Goal: Register for event/course

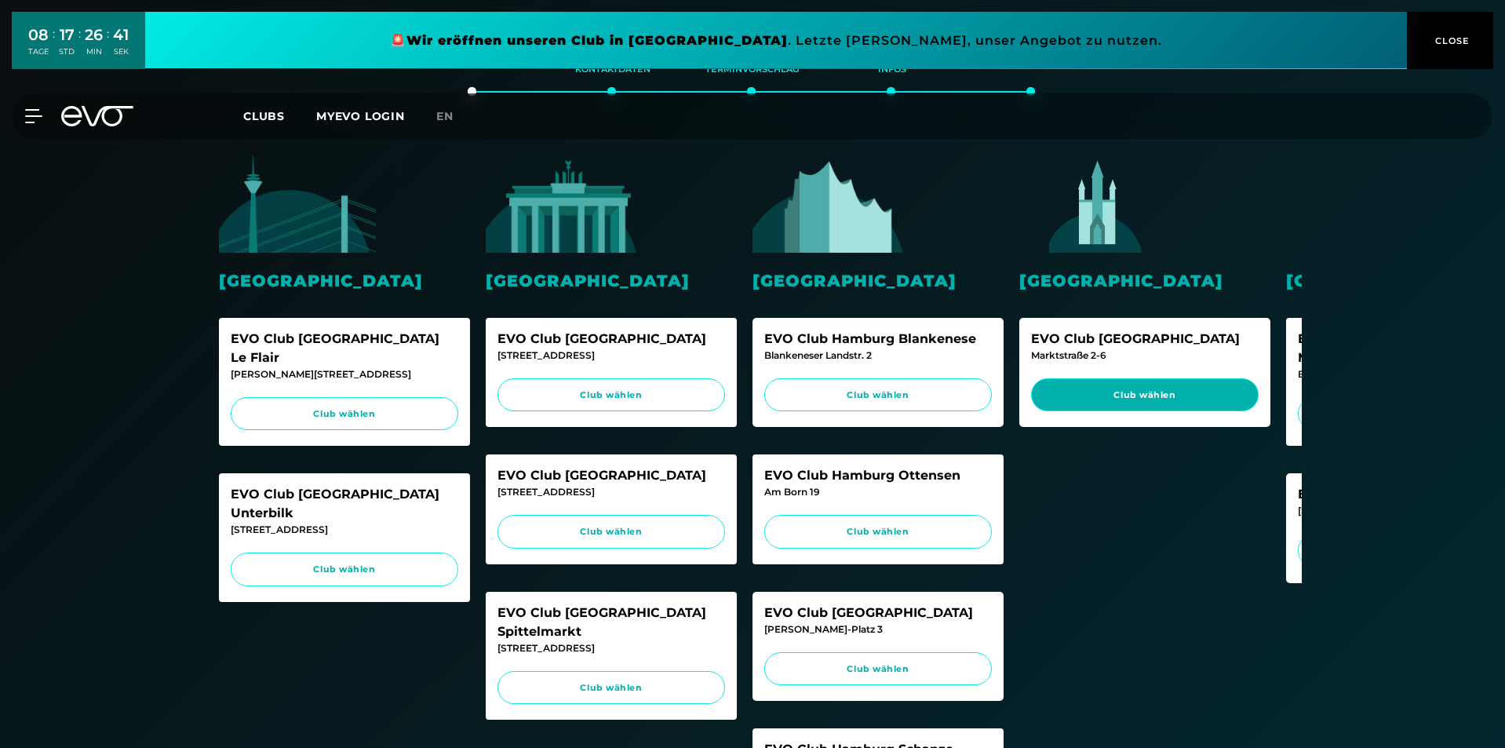
click at [1104, 399] on span "Club wählen" at bounding box center [1145, 395] width 198 height 13
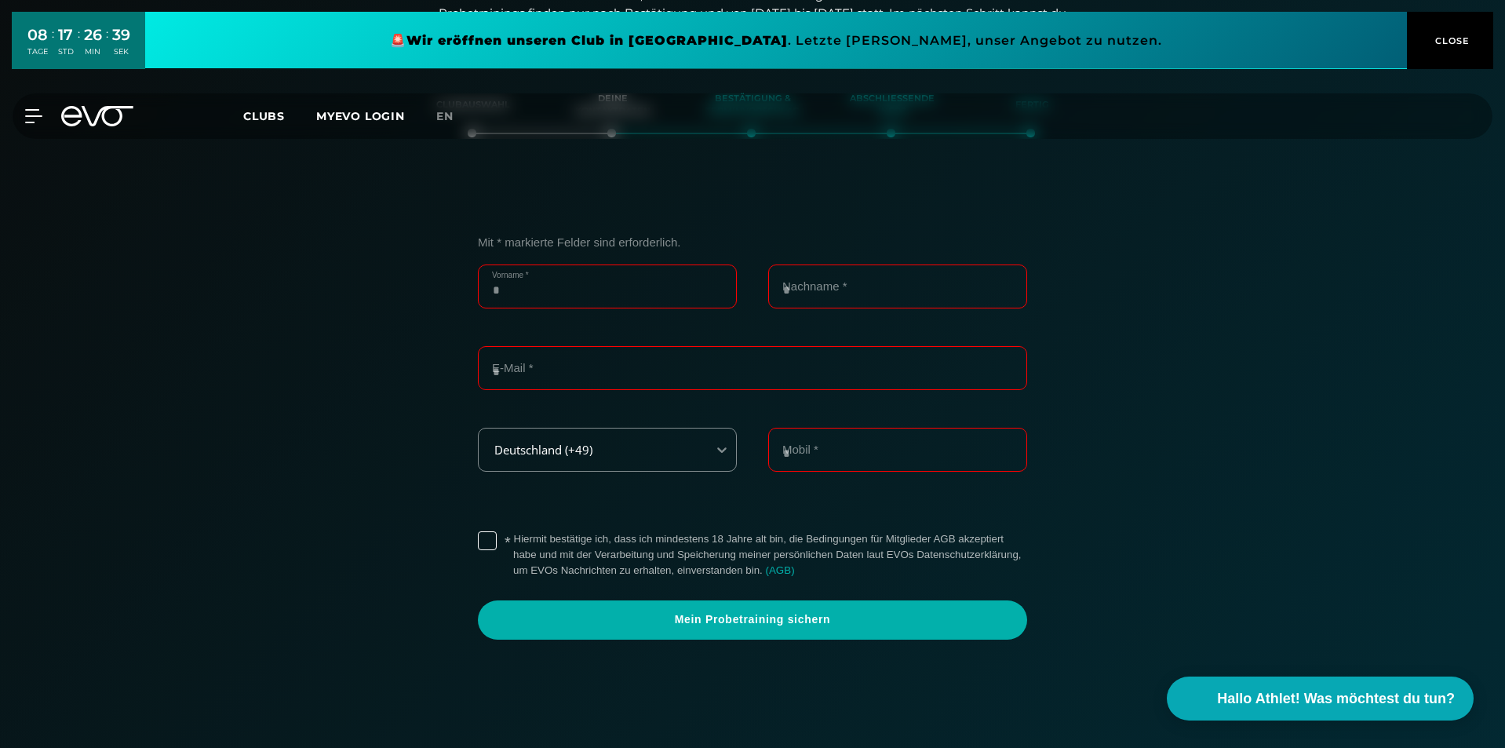
click at [599, 290] on input "Vorname *" at bounding box center [607, 287] width 259 height 44
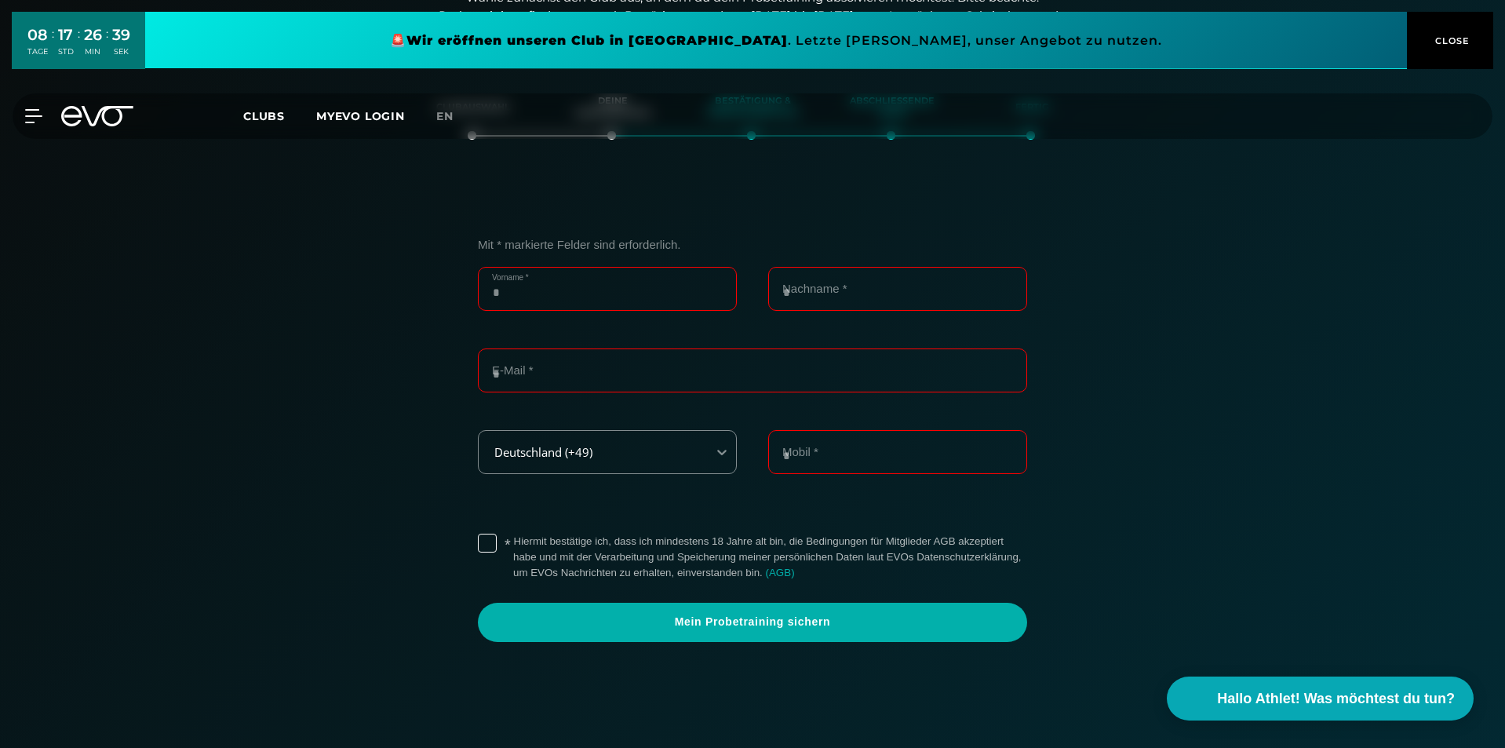
scroll to position [269, 0]
type input "****"
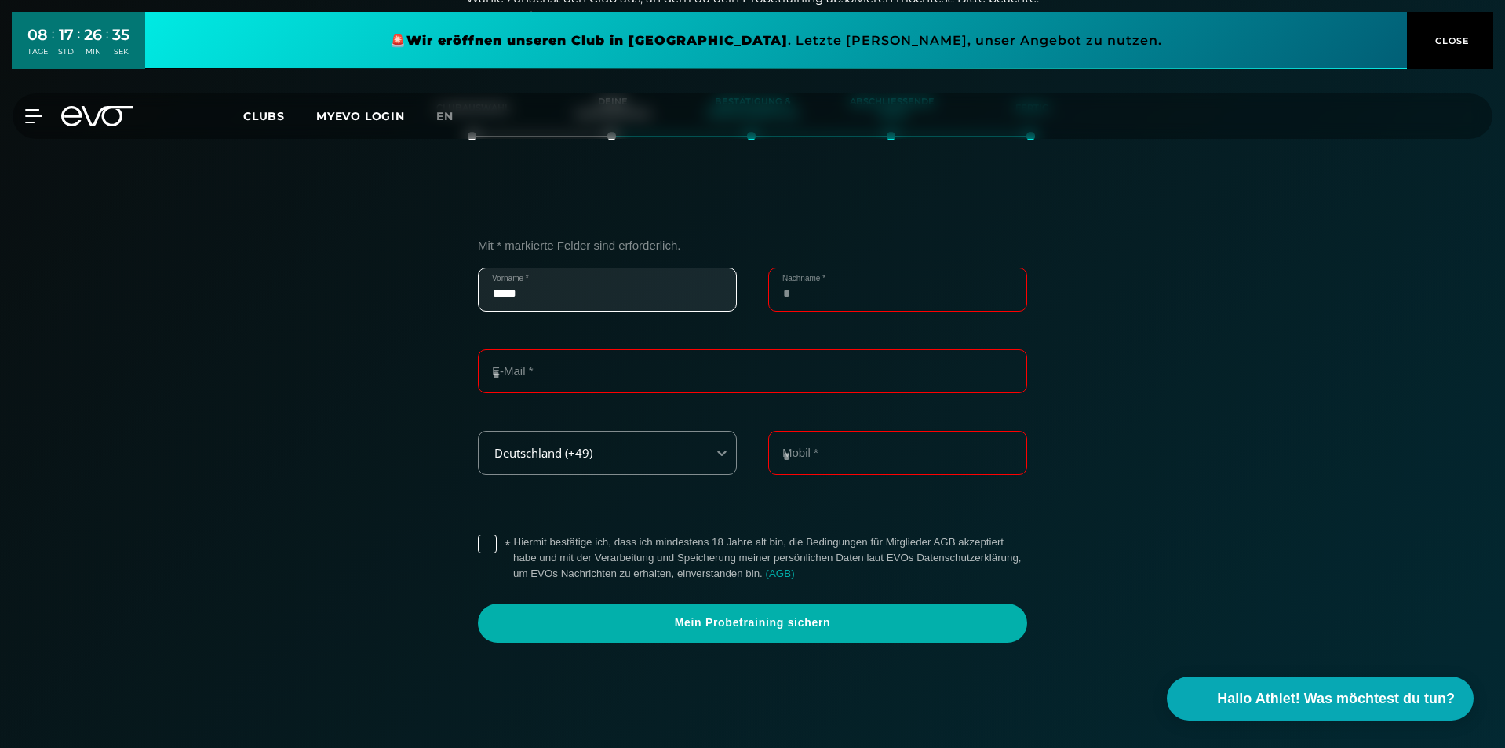
click at [901, 295] on input "Nachname *" at bounding box center [897, 290] width 259 height 44
type input "******"
click at [642, 385] on input "E-Mail *" at bounding box center [752, 371] width 549 height 44
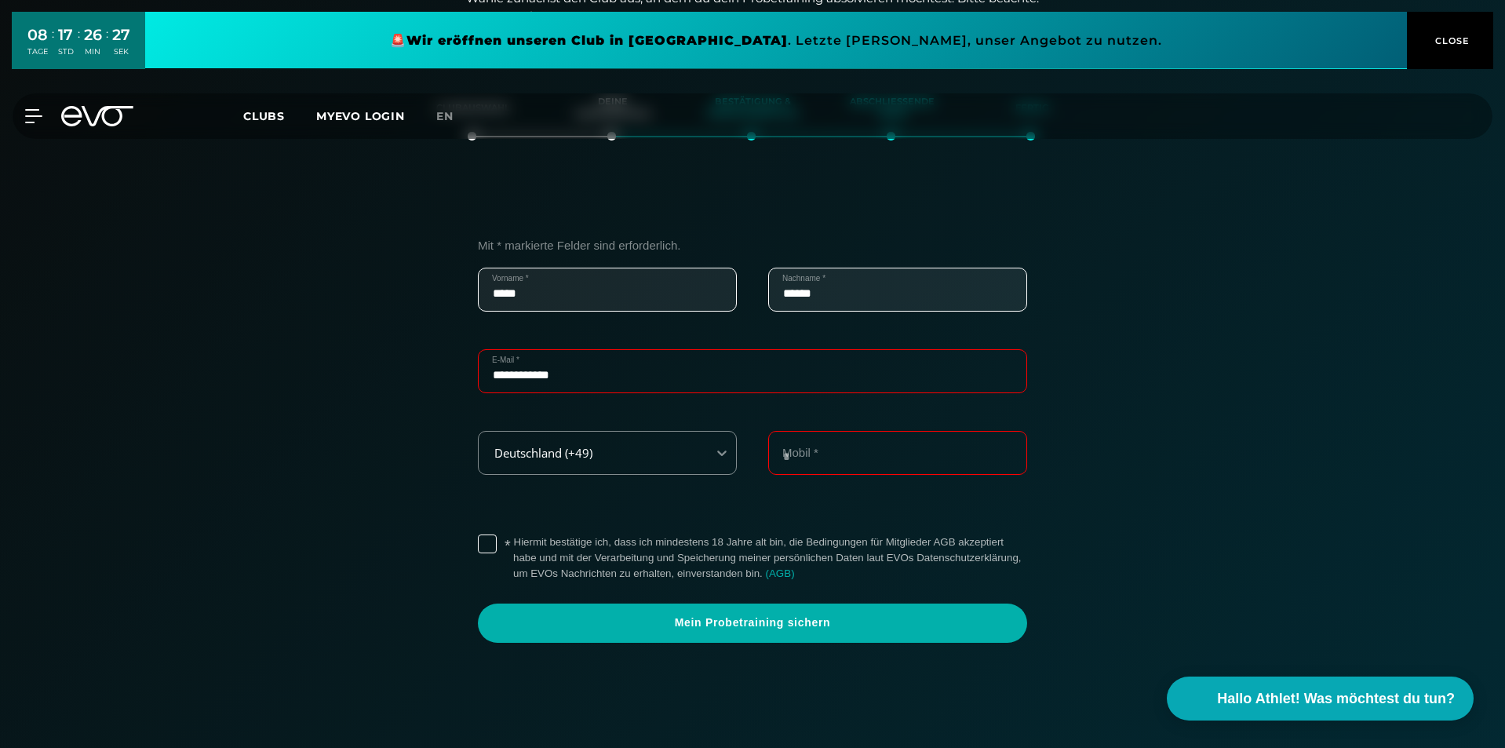
click at [595, 380] on input "**********" at bounding box center [752, 371] width 549 height 44
type input "**********"
click at [847, 445] on input "Mobil *" at bounding box center [897, 453] width 259 height 44
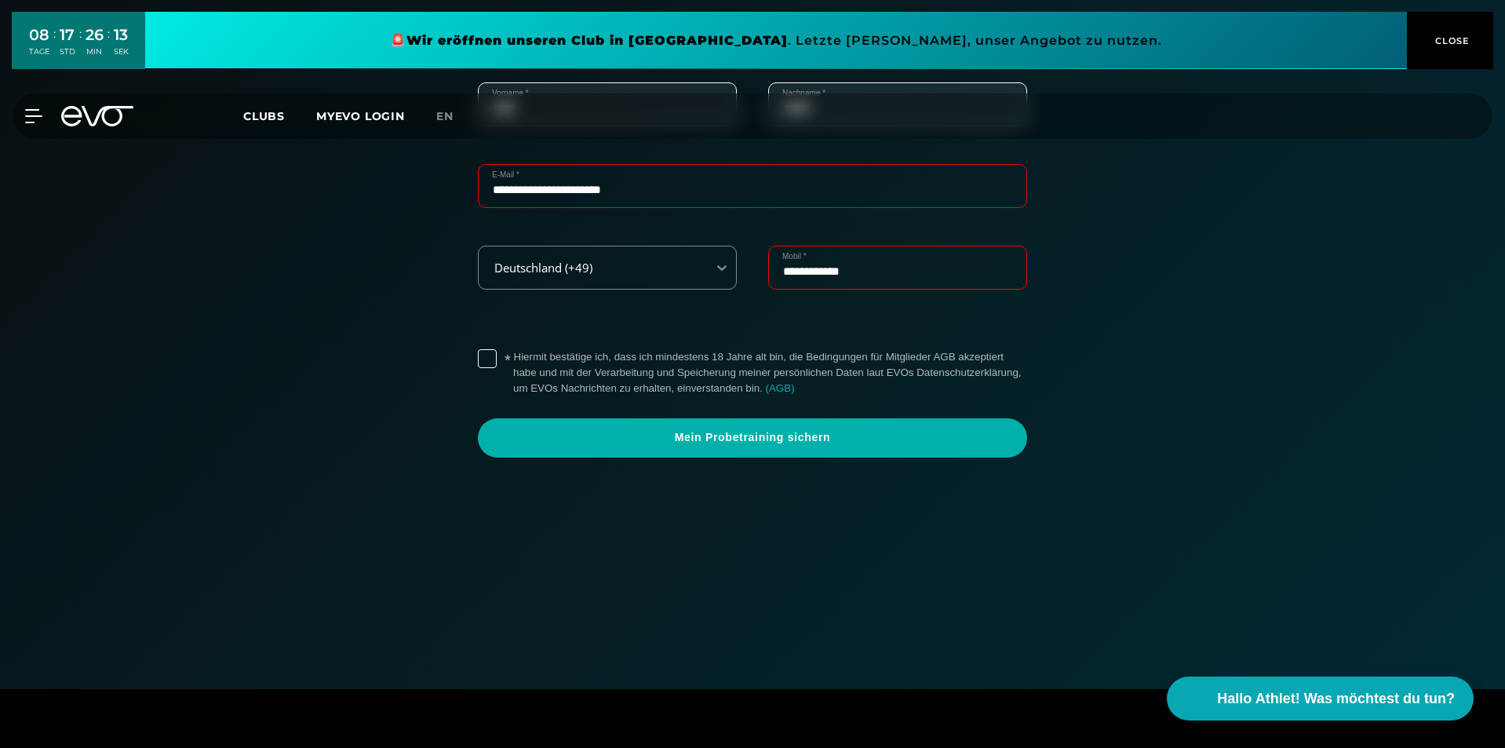
scroll to position [583, 0]
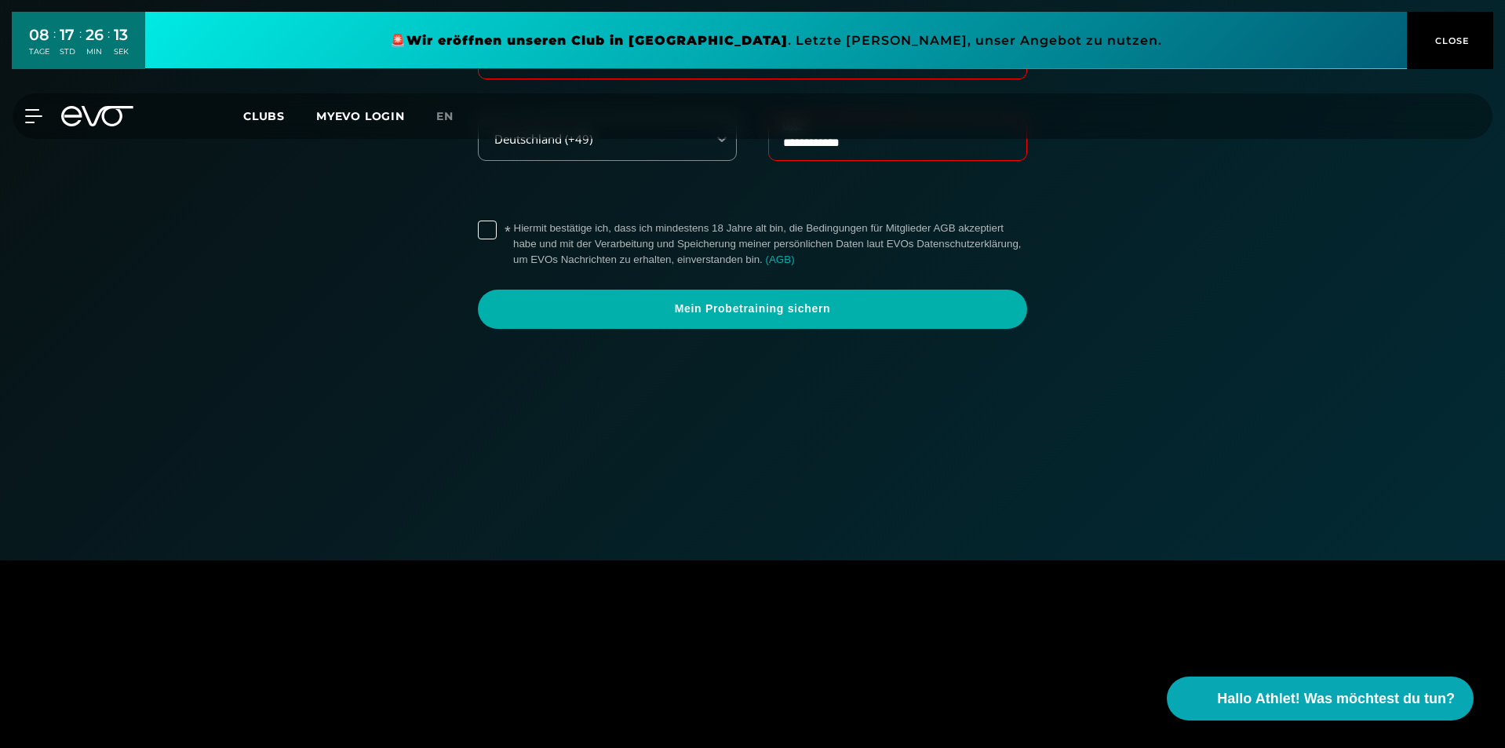
type input "**********"
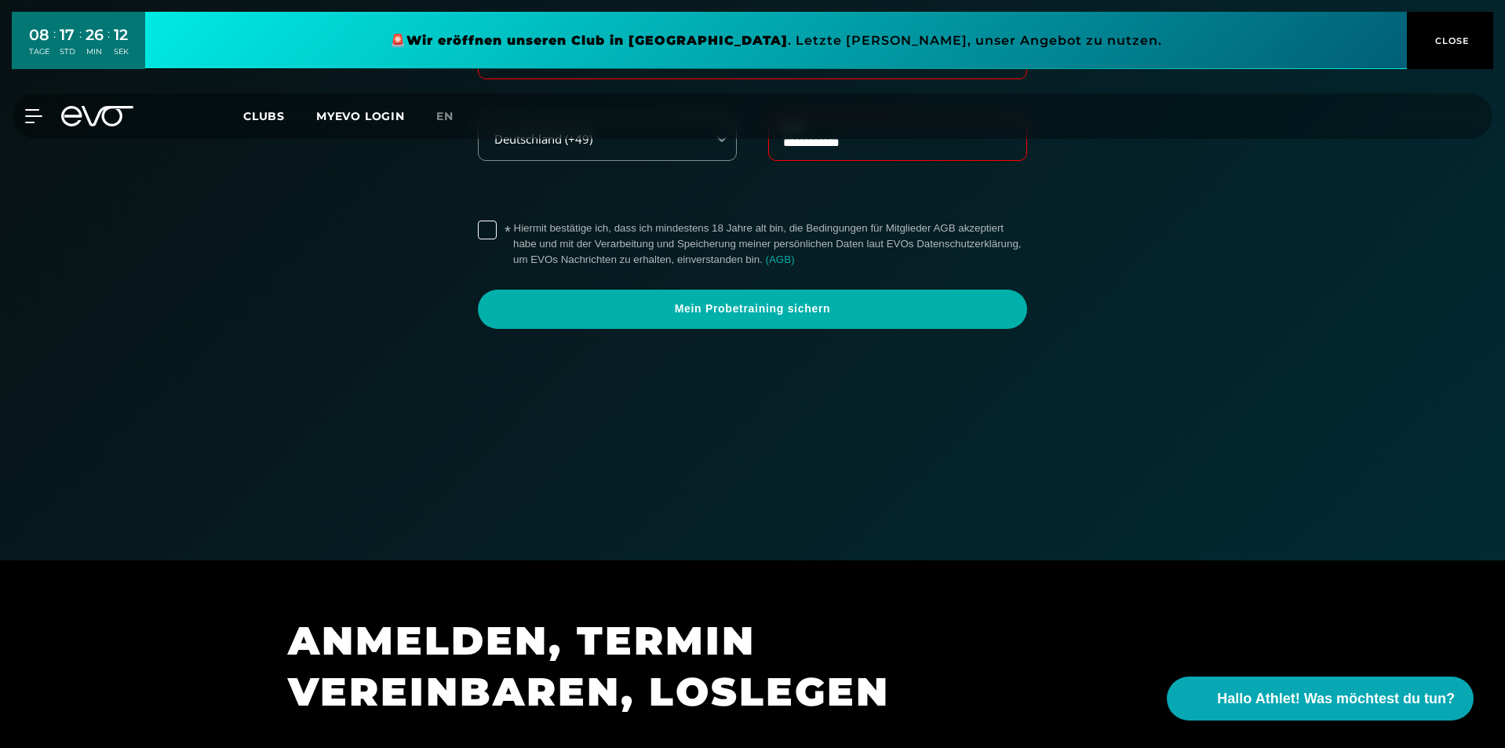
click at [513, 224] on label "* Hiermit bestätige ich, dass ich mindestens 18 Jahre alt bin, die Bedingungen …" at bounding box center [770, 244] width 514 height 47
drag, startPoint x: 582, startPoint y: 321, endPoint x: 561, endPoint y: 327, distance: 22.1
click at [582, 319] on span "Mein Probetraining sichern" at bounding box center [752, 309] width 549 height 39
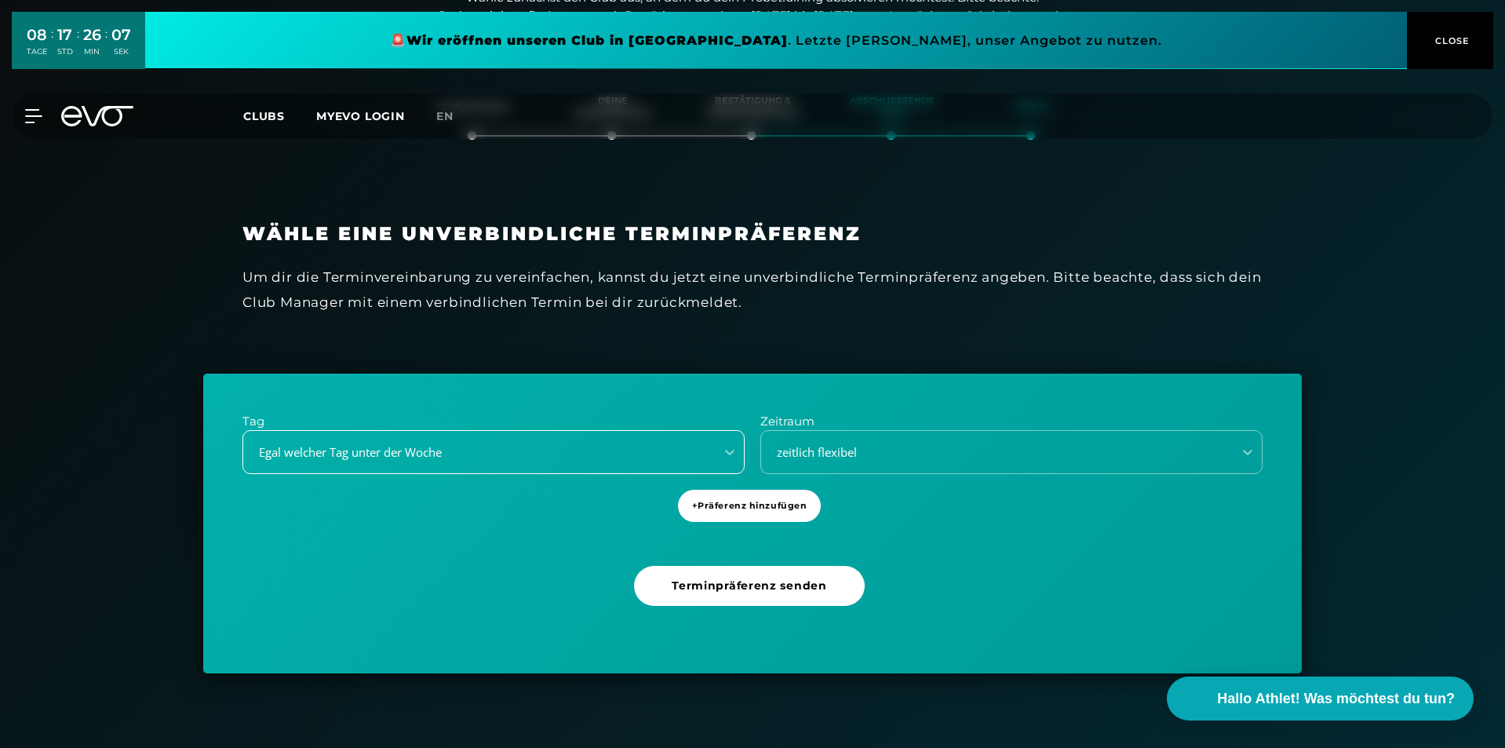
scroll to position [269, 0]
click at [664, 458] on div "Egal welcher Tag unter der Woche" at bounding box center [474, 453] width 459 height 18
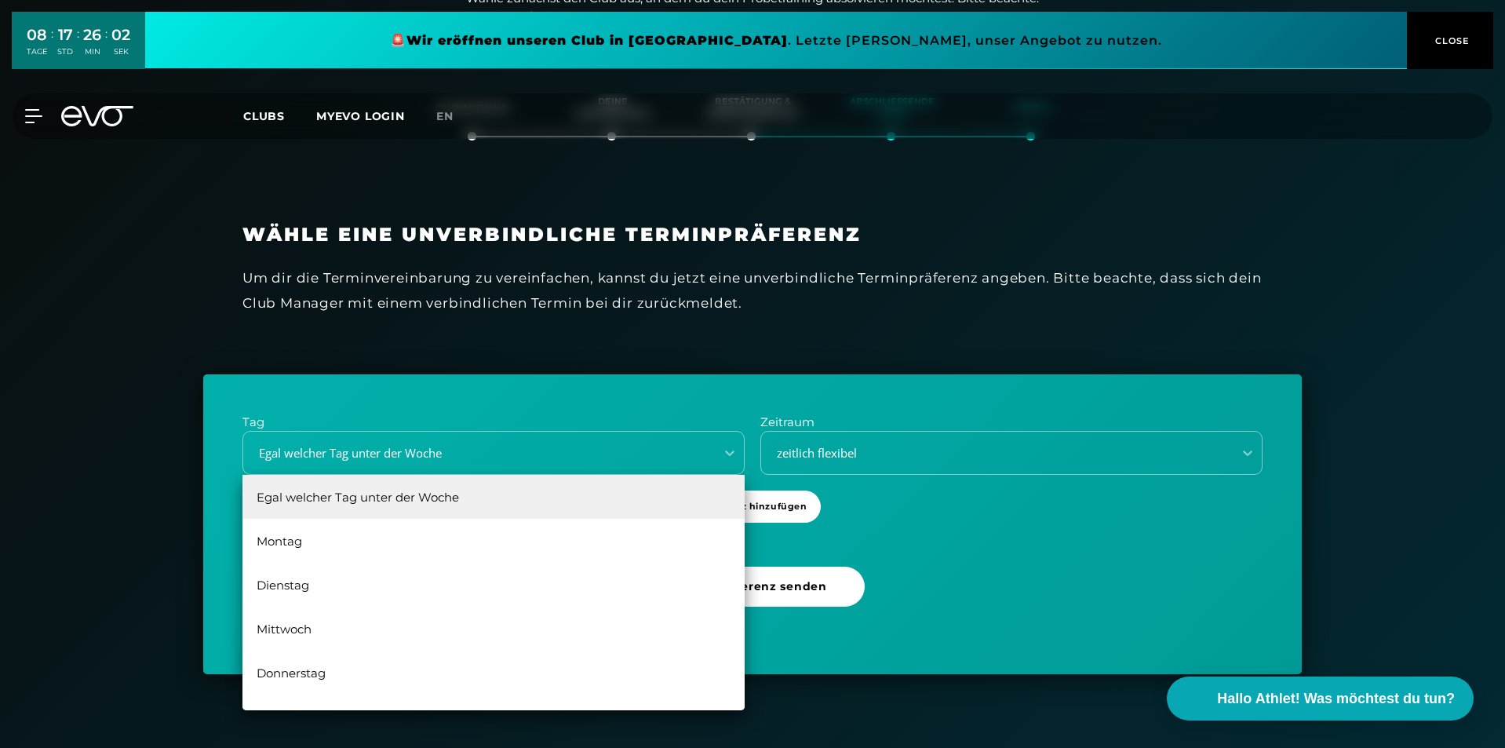
click at [348, 621] on div "Mittwoch" at bounding box center [494, 629] width 502 height 44
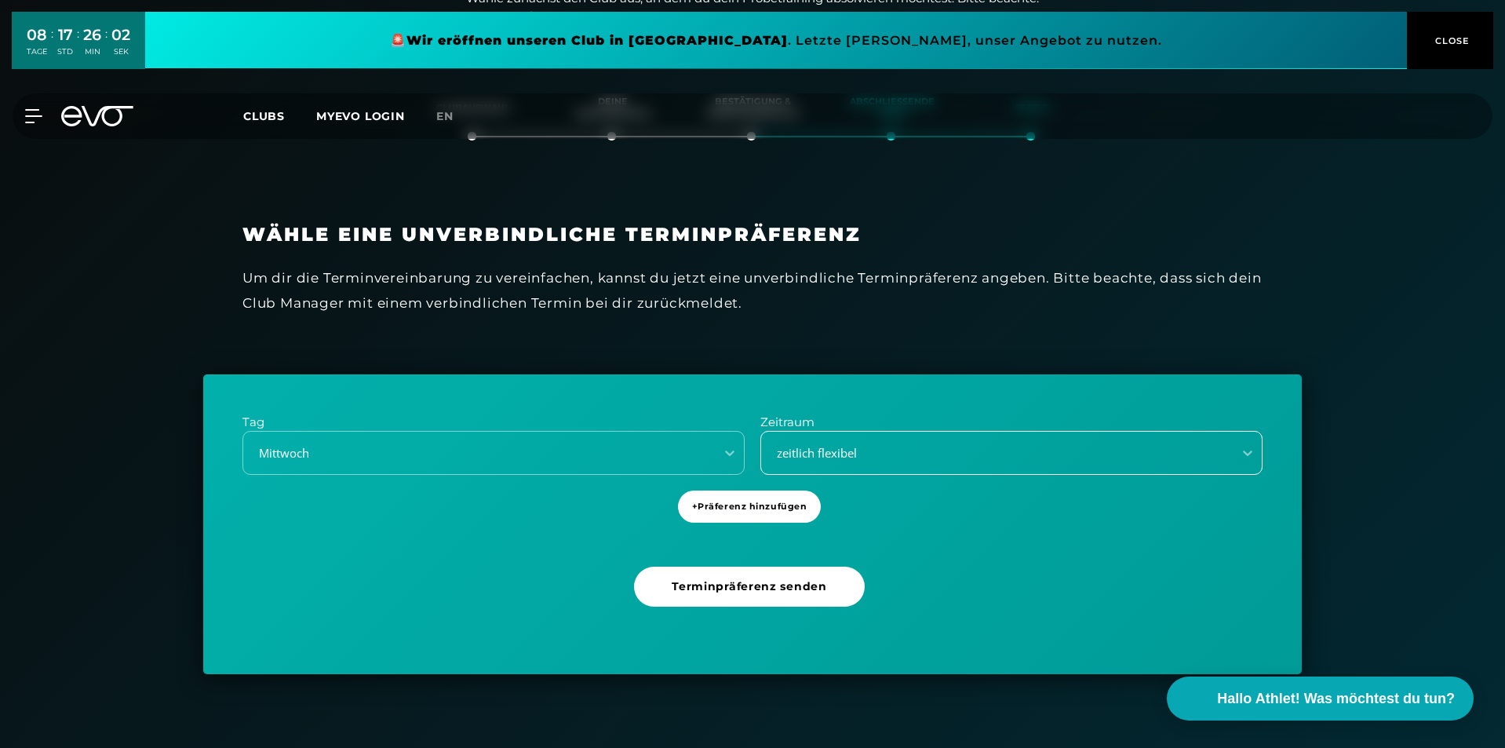
click at [931, 465] on div "zeitlich flexibel" at bounding box center [1012, 453] width 502 height 44
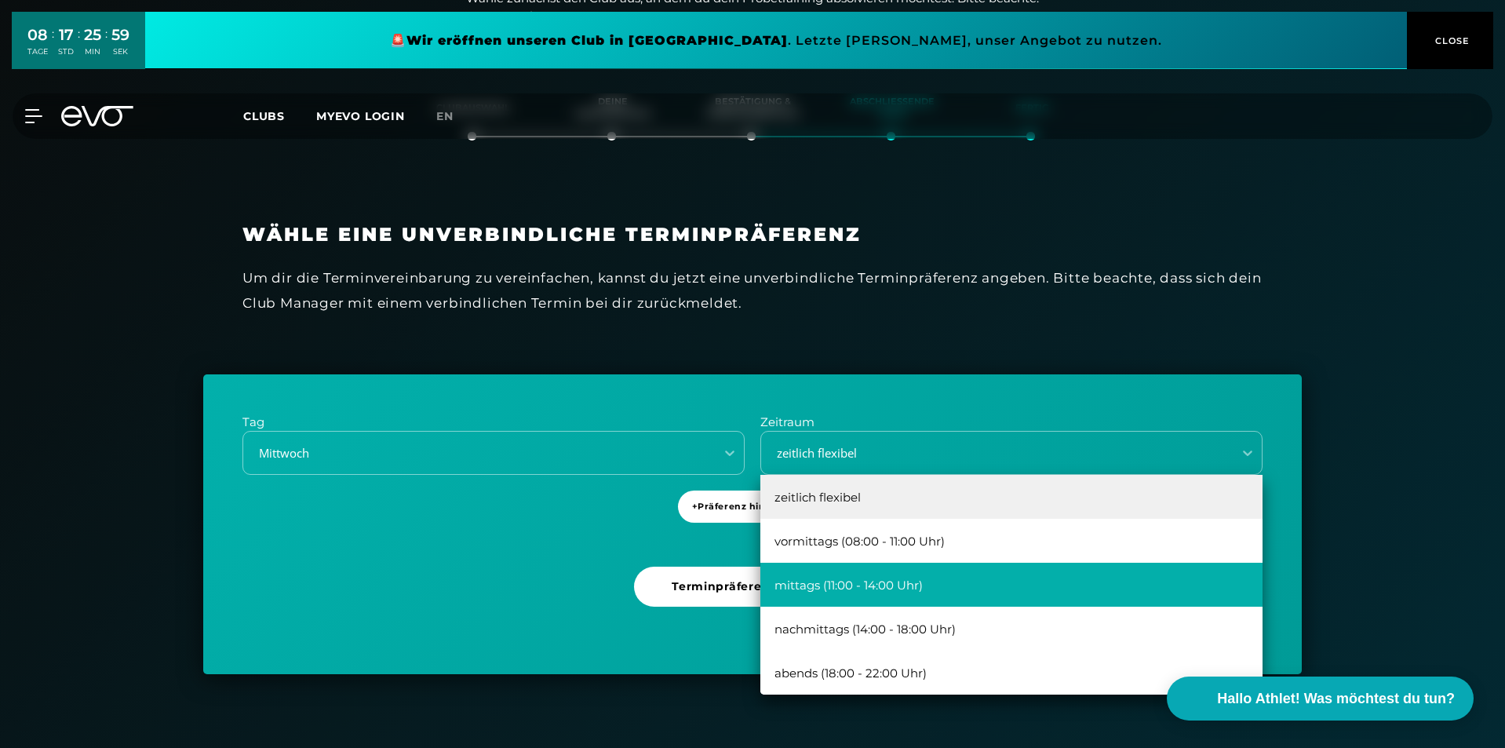
click at [940, 578] on div "mittags (11:00 - 14:00 Uhr)" at bounding box center [1012, 585] width 502 height 44
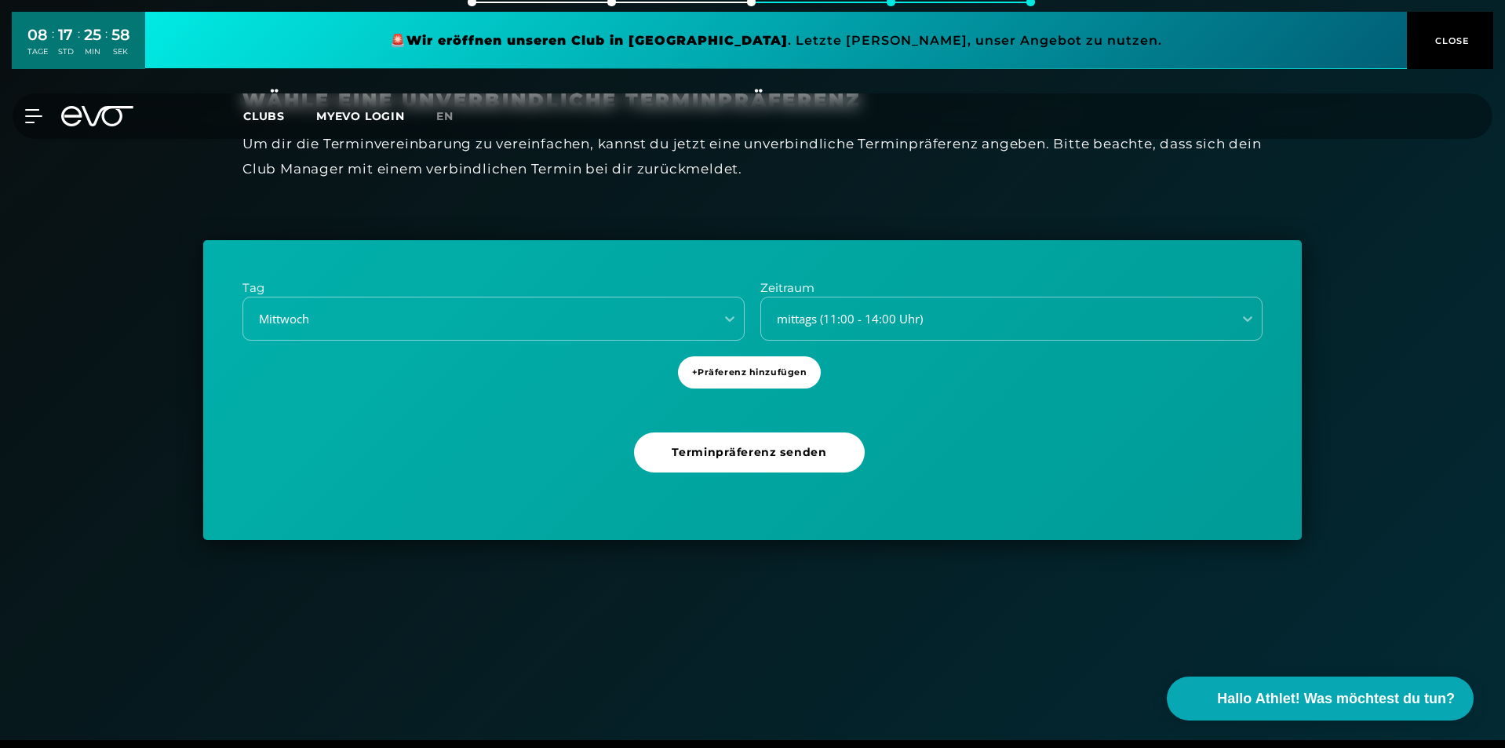
scroll to position [426, 0]
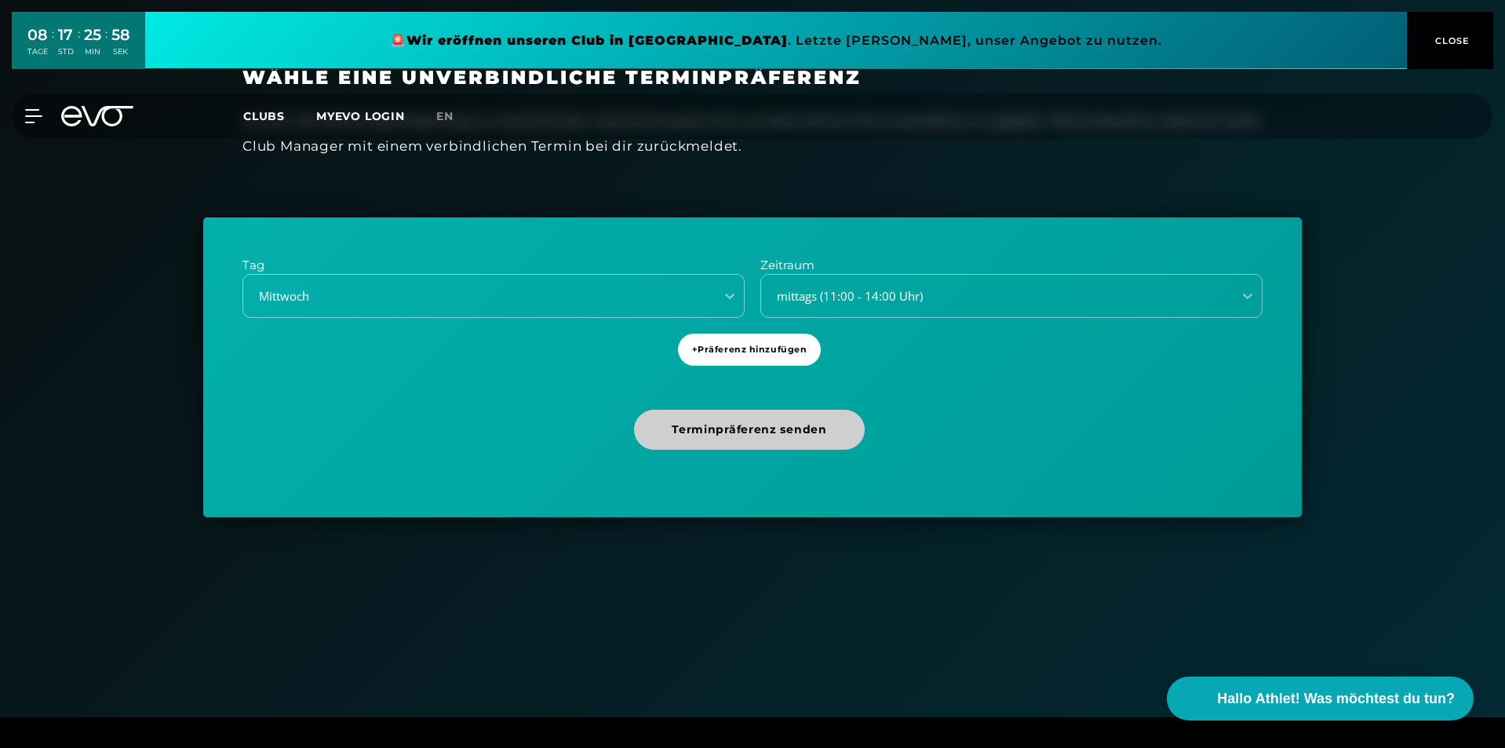
click at [755, 430] on span "Terminpräferenz senden" at bounding box center [749, 429] width 155 height 16
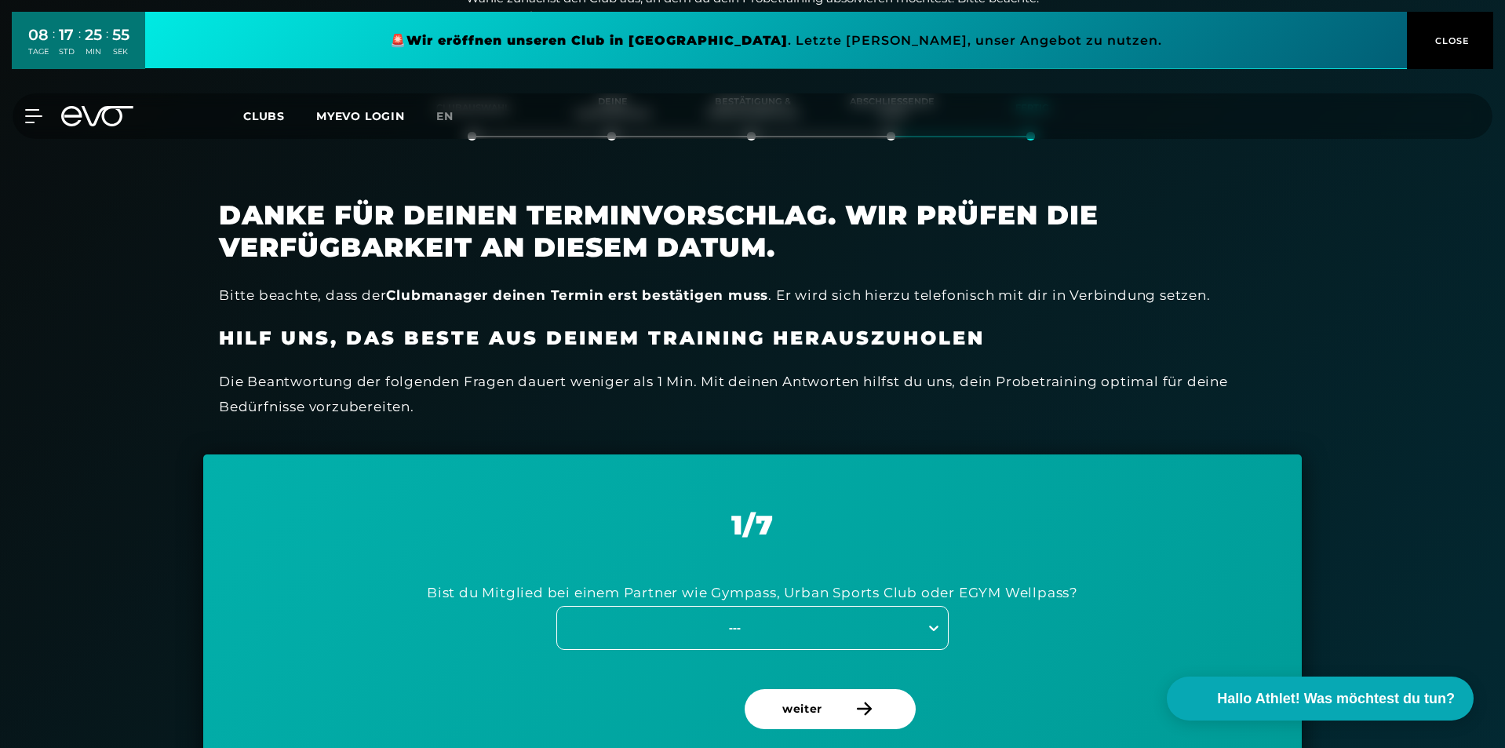
click at [932, 624] on icon at bounding box center [934, 628] width 16 height 16
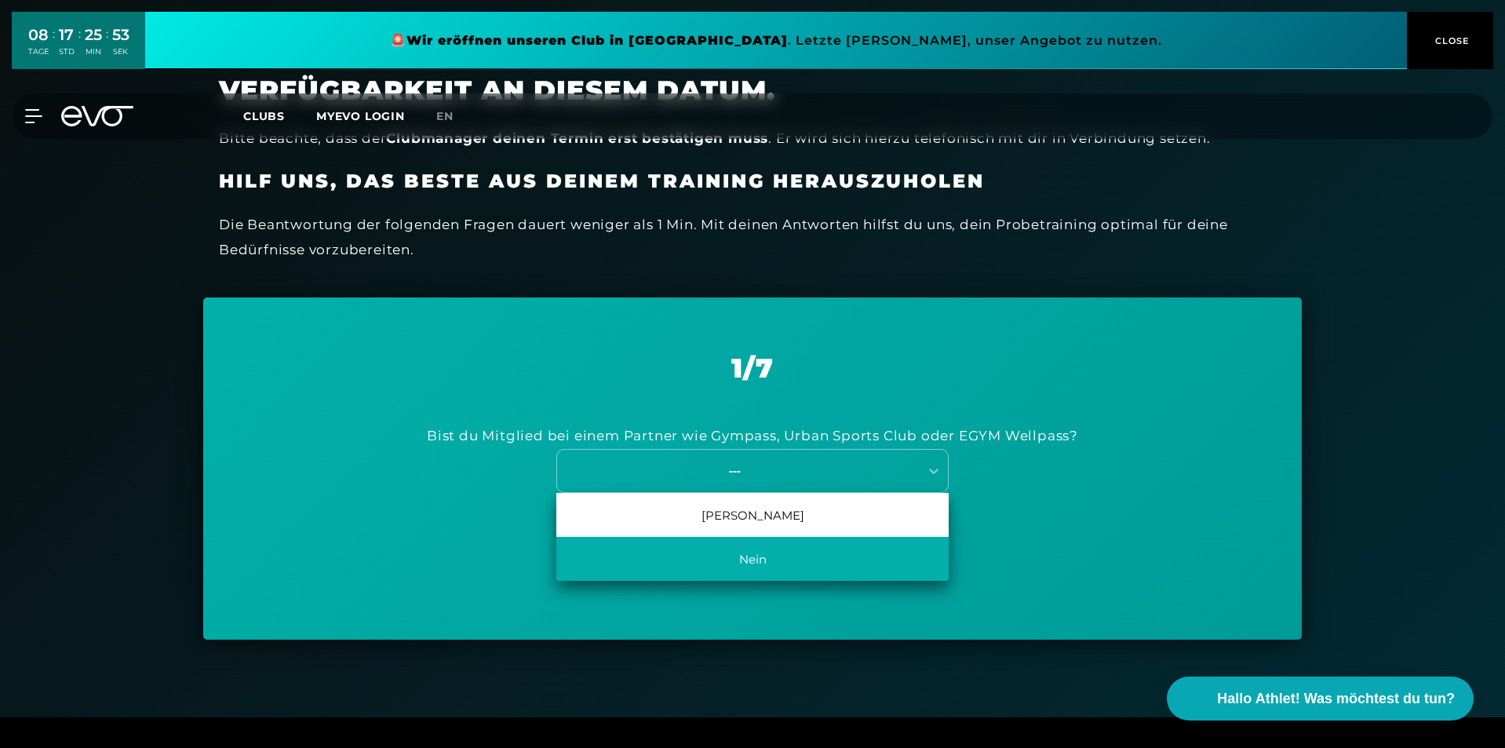
click at [715, 559] on div "Nein" at bounding box center [752, 559] width 392 height 44
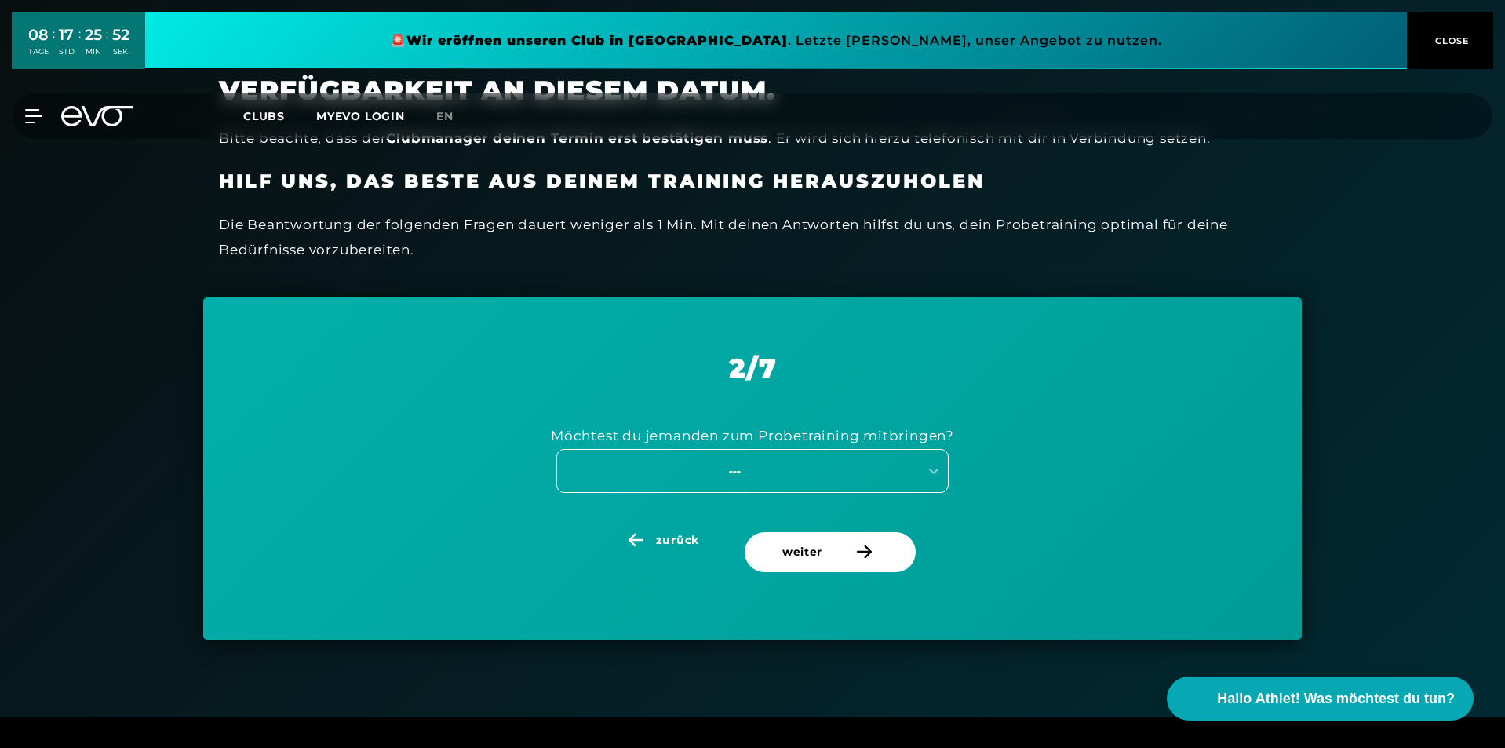
click at [903, 469] on div "---" at bounding box center [735, 471] width 352 height 18
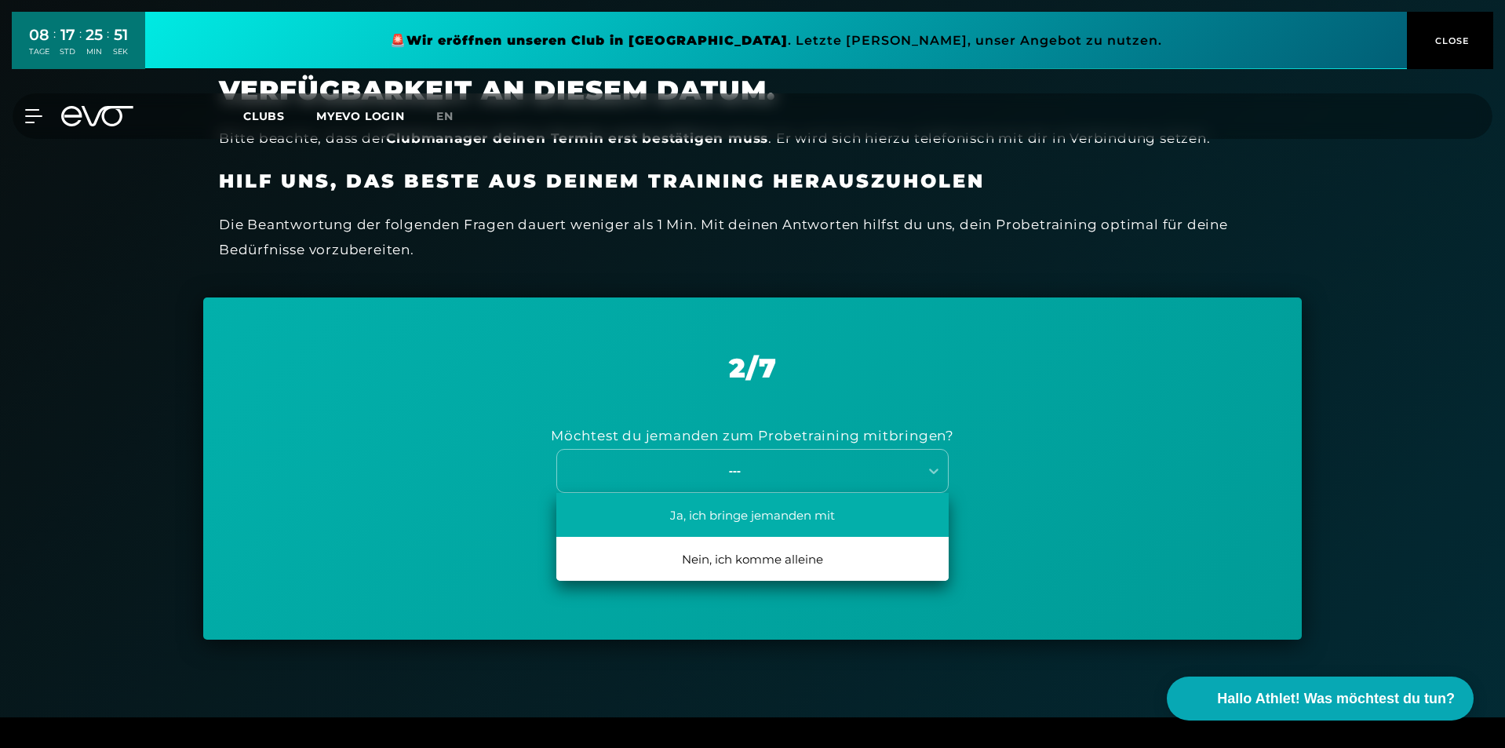
click at [782, 518] on div "Ja, ich bringe jemanden mit" at bounding box center [752, 515] width 392 height 44
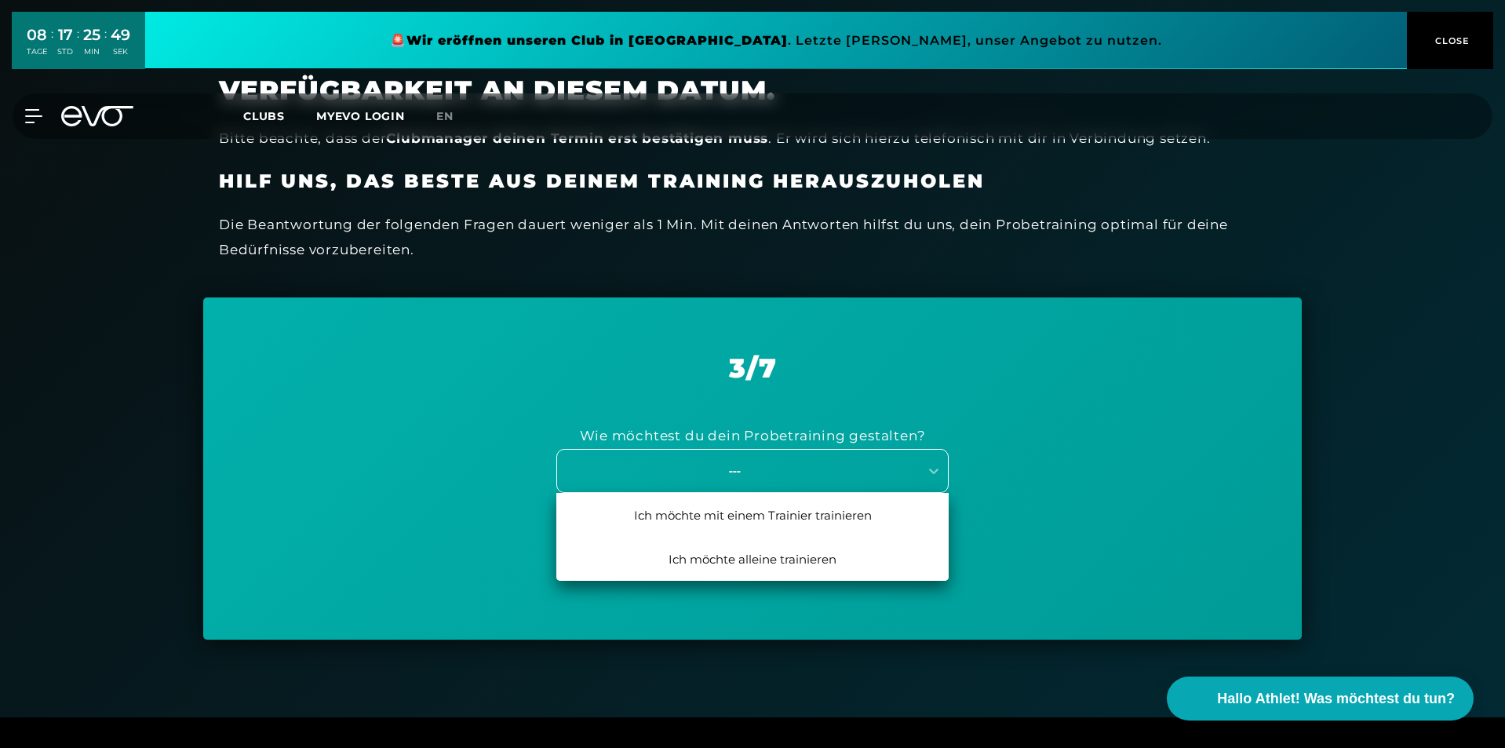
click at [869, 472] on div "---" at bounding box center [735, 471] width 352 height 18
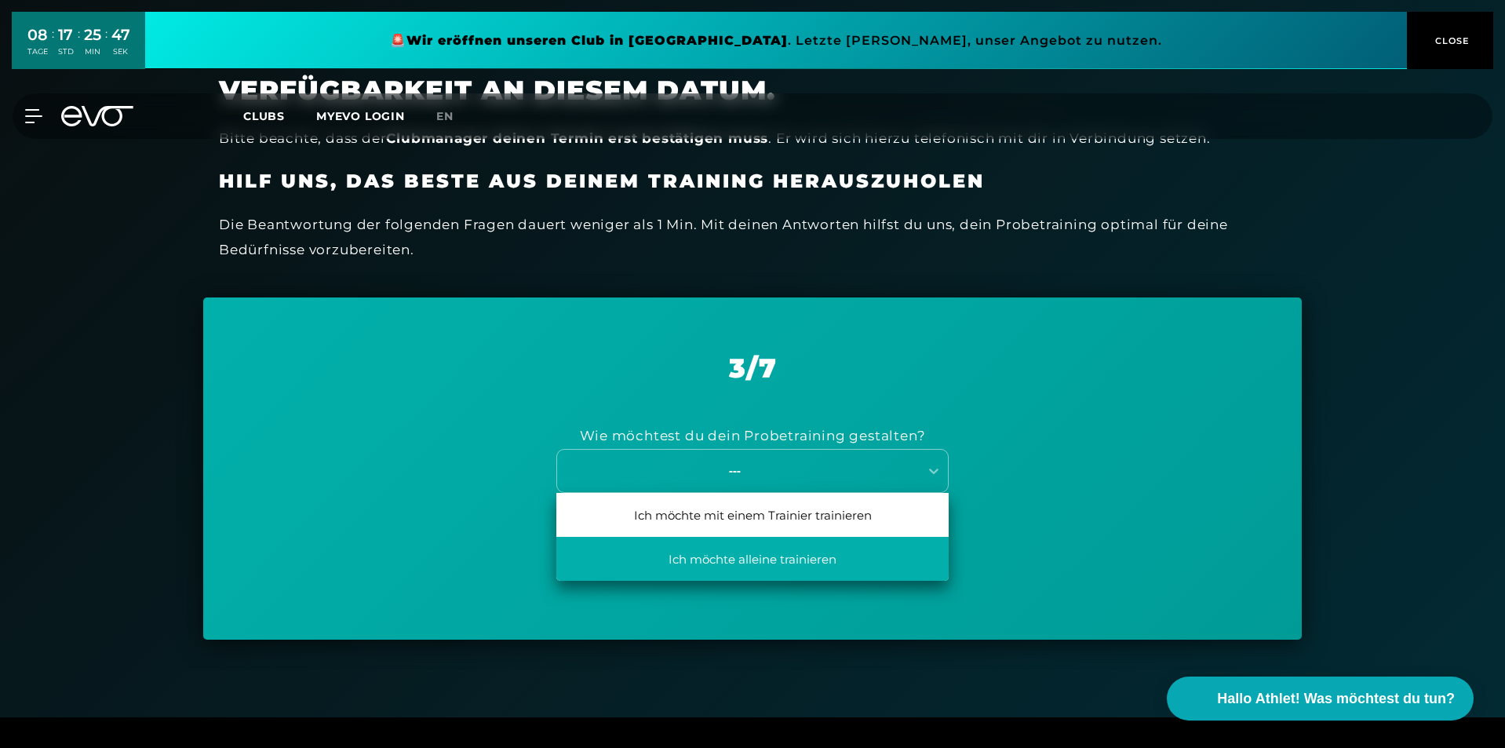
click at [895, 553] on div "Ich möchte alleine trainieren" at bounding box center [752, 559] width 392 height 44
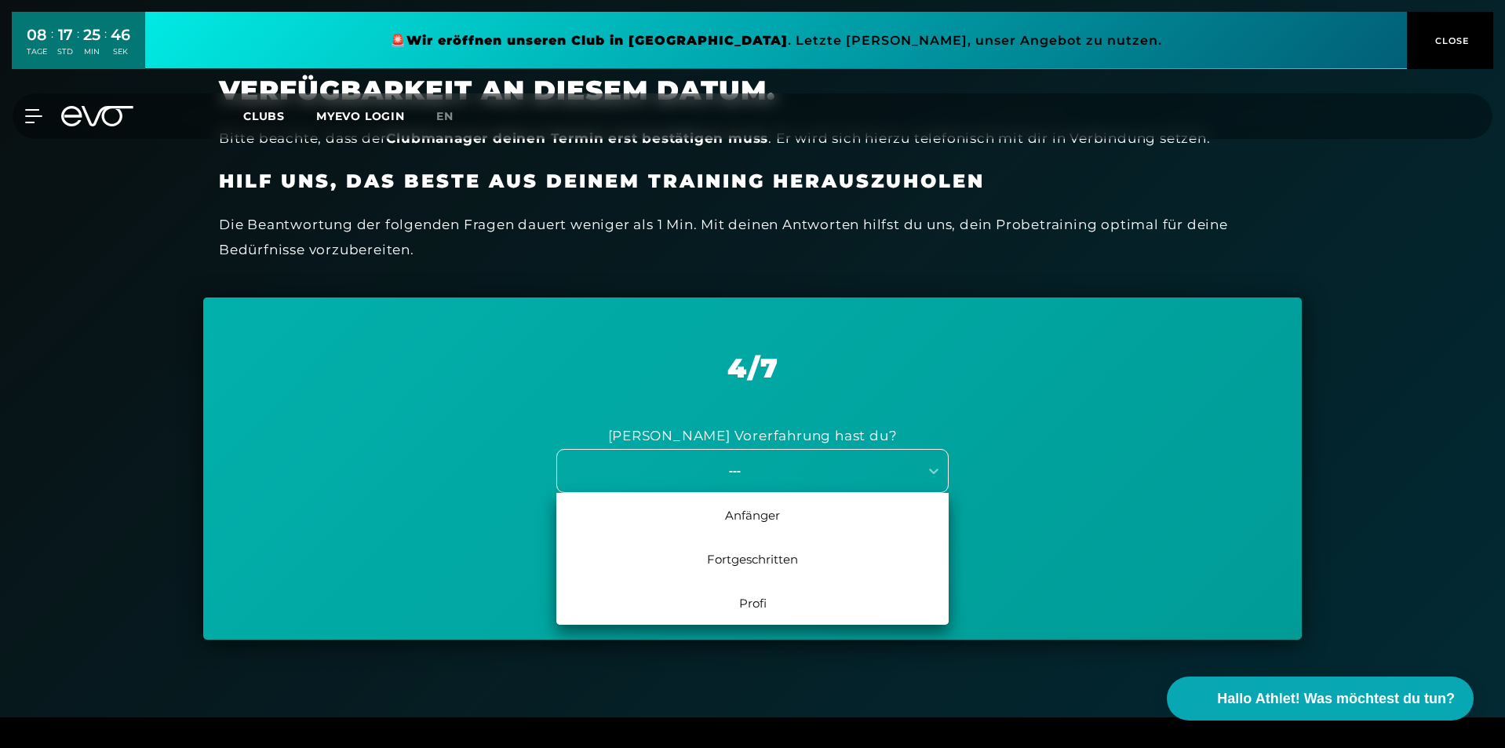
click at [891, 462] on div "---" at bounding box center [735, 471] width 352 height 18
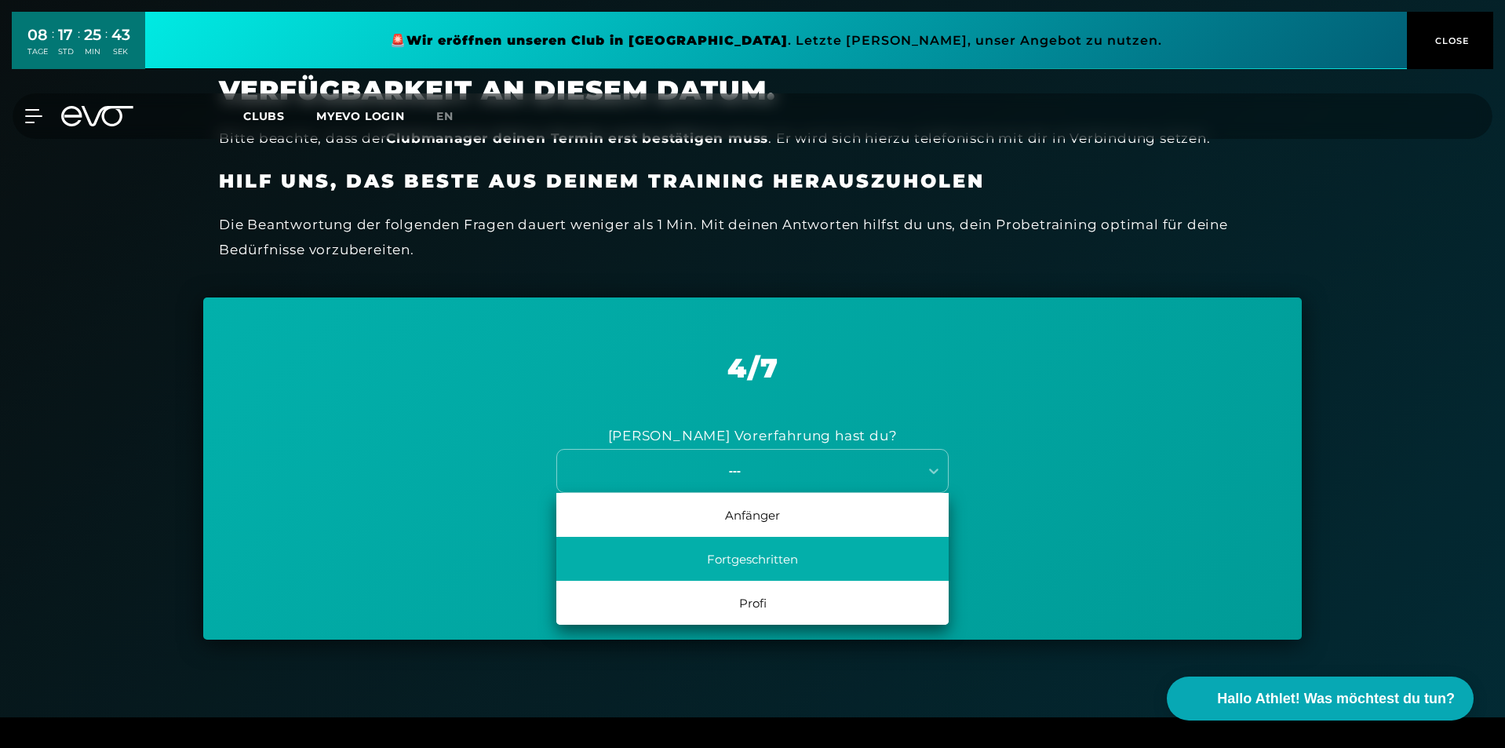
click at [845, 568] on div "Fortgeschritten" at bounding box center [752, 559] width 392 height 44
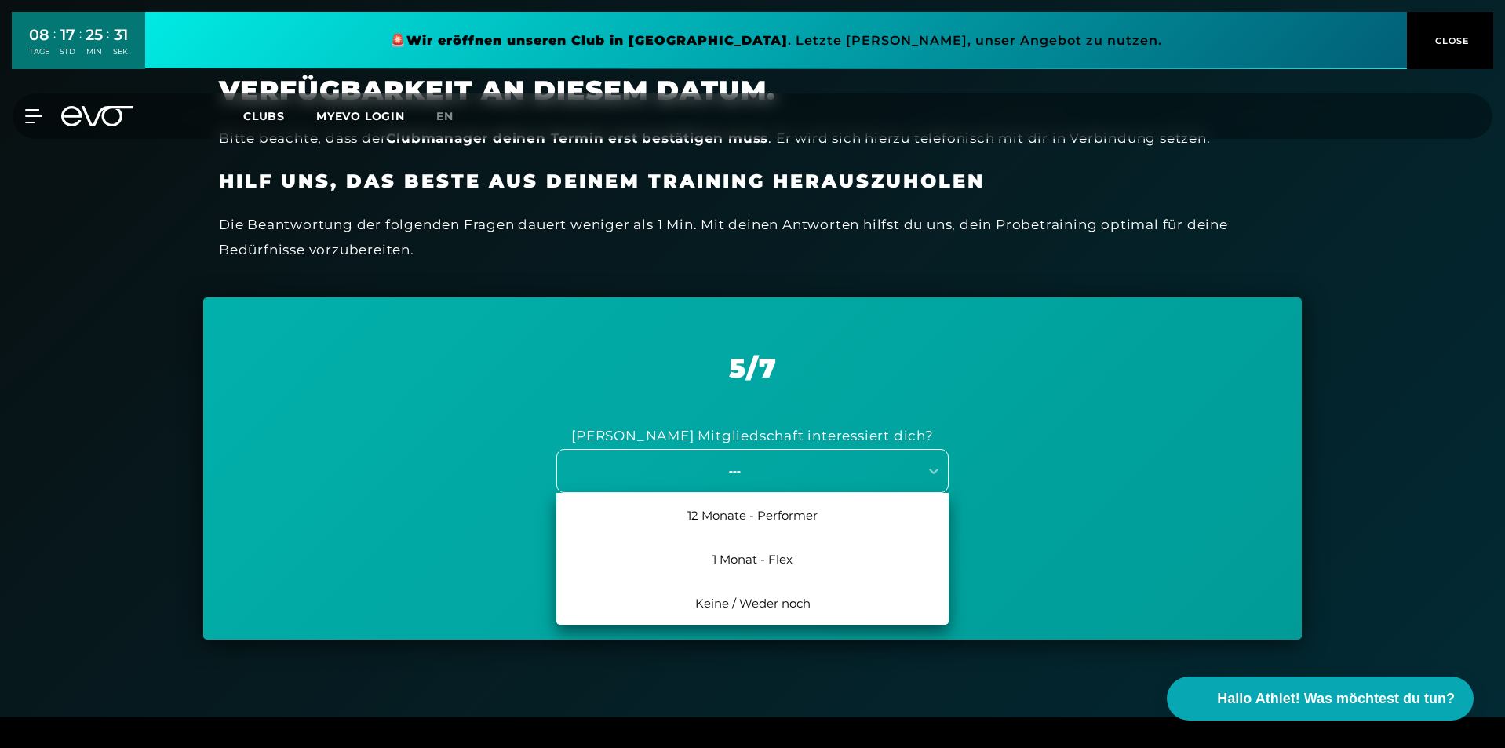
click at [887, 457] on div "---" at bounding box center [752, 471] width 392 height 44
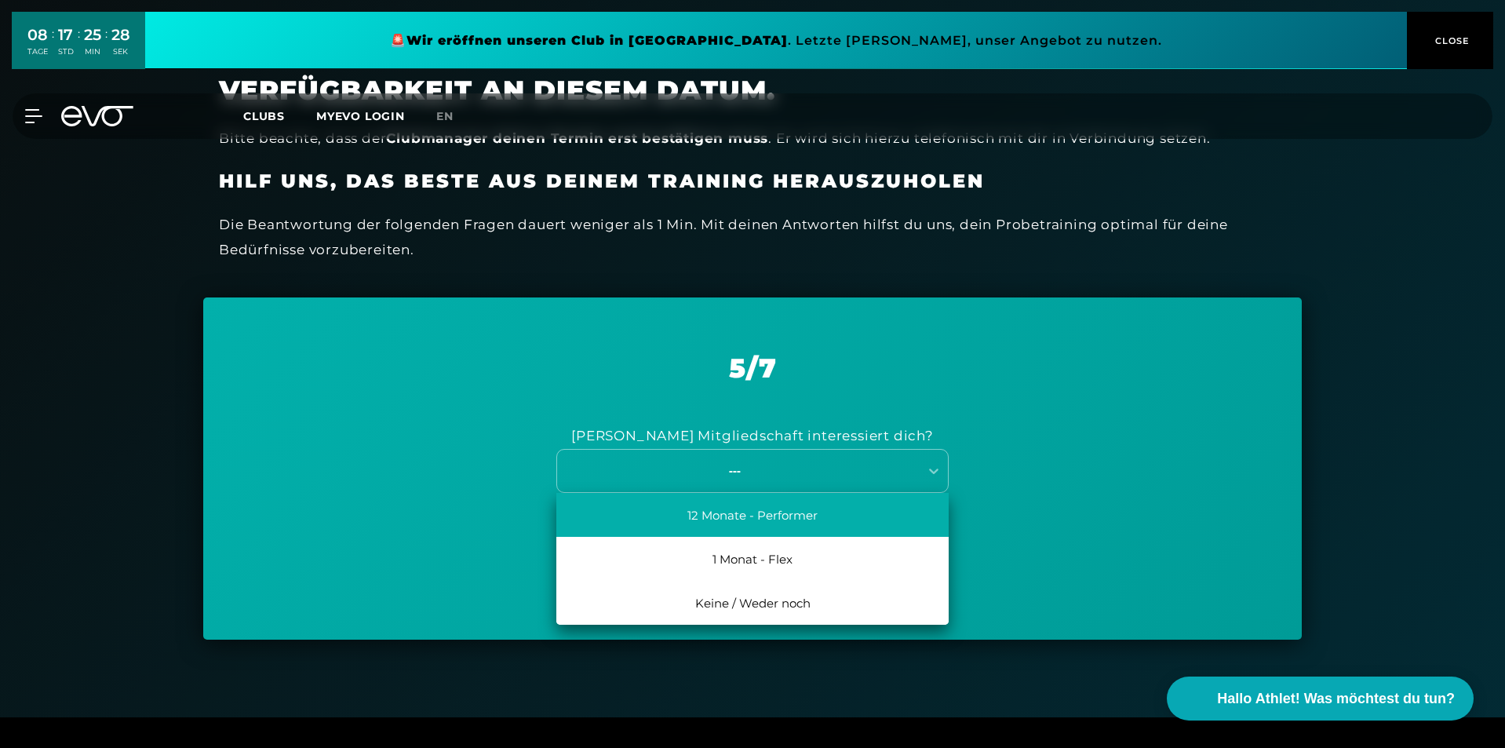
click at [833, 528] on div "12 Monate - Performer" at bounding box center [752, 515] width 392 height 44
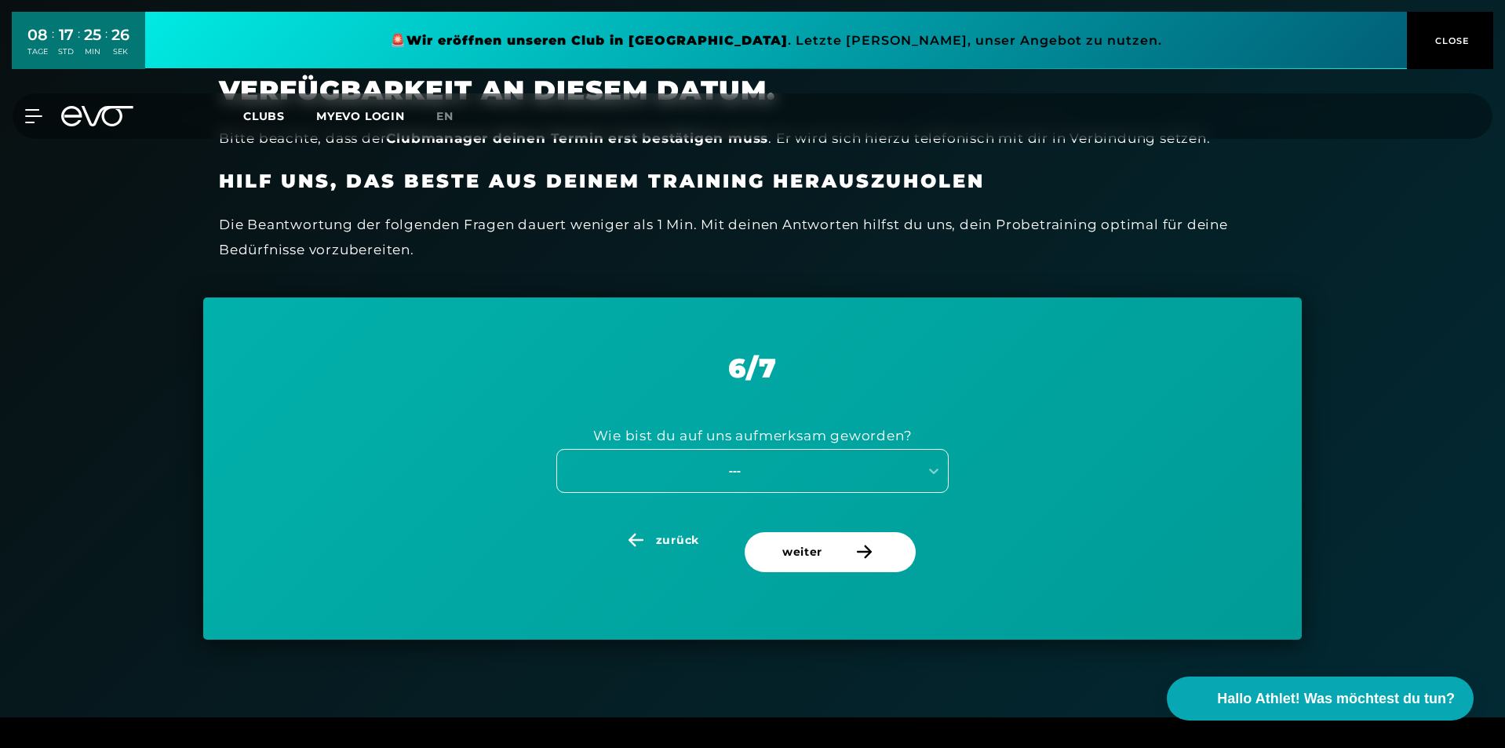
click at [828, 474] on div "---" at bounding box center [735, 471] width 352 height 18
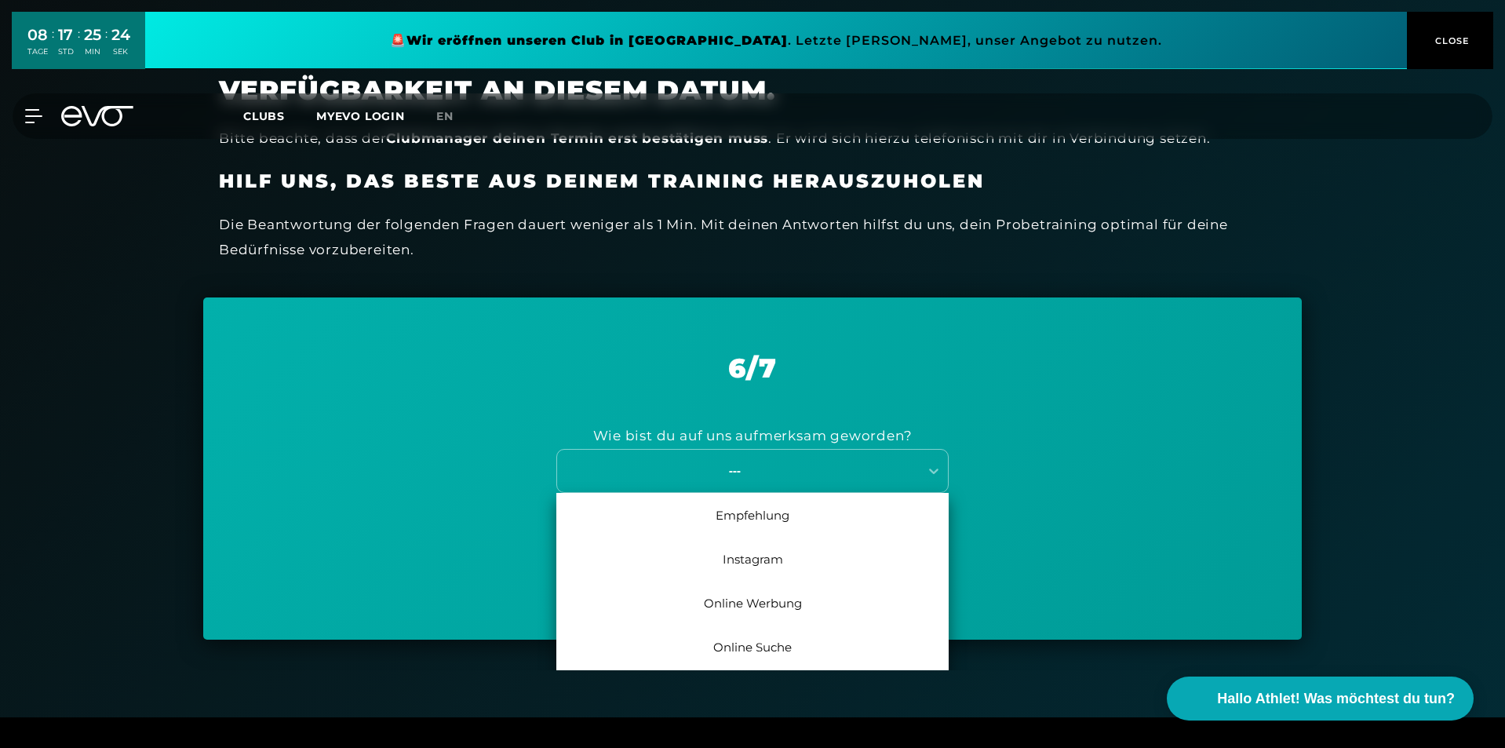
click at [788, 566] on div "Instagram" at bounding box center [752, 559] width 392 height 44
click at [834, 462] on div "---" at bounding box center [735, 471] width 352 height 18
click at [801, 520] on div "Per Telefon" at bounding box center [752, 515] width 392 height 44
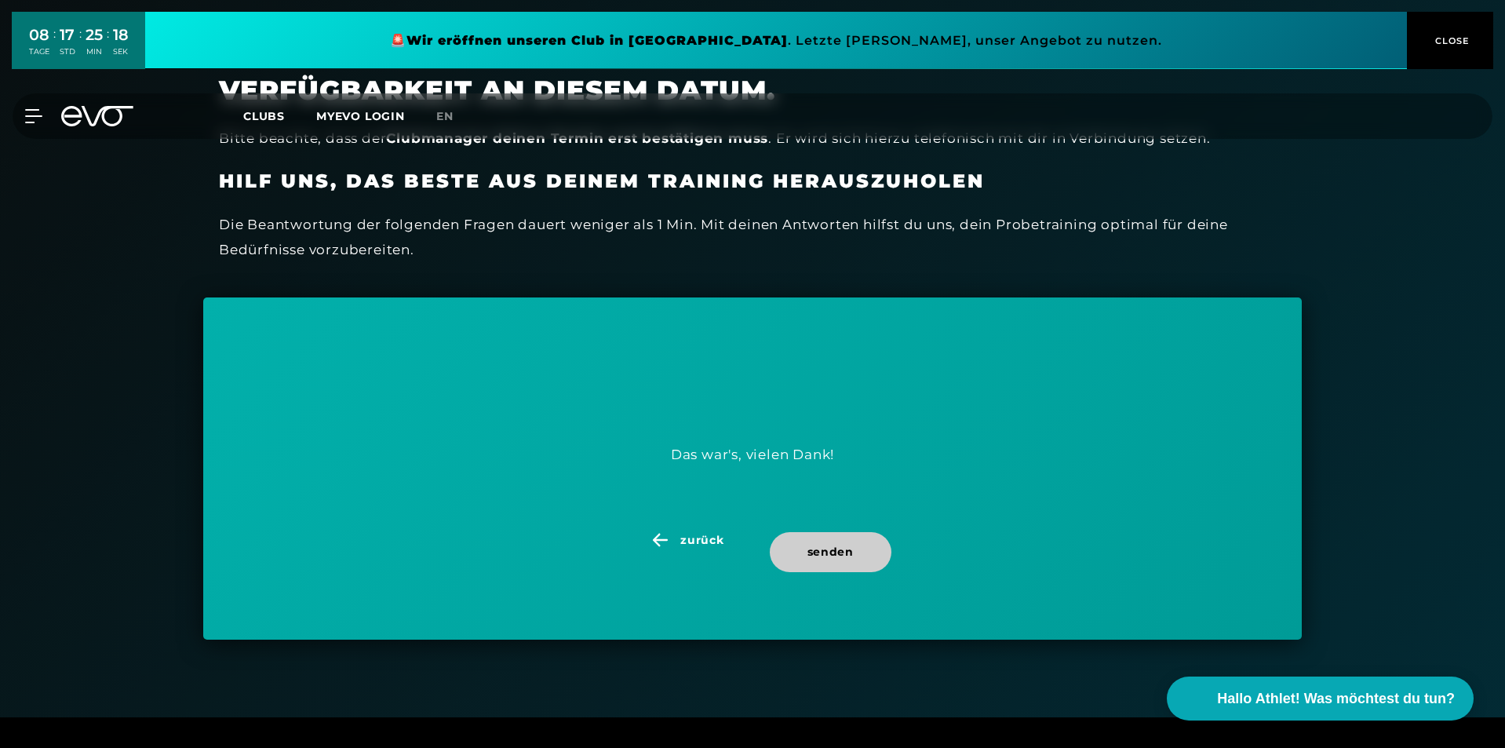
click at [791, 541] on span "senden" at bounding box center [831, 552] width 122 height 40
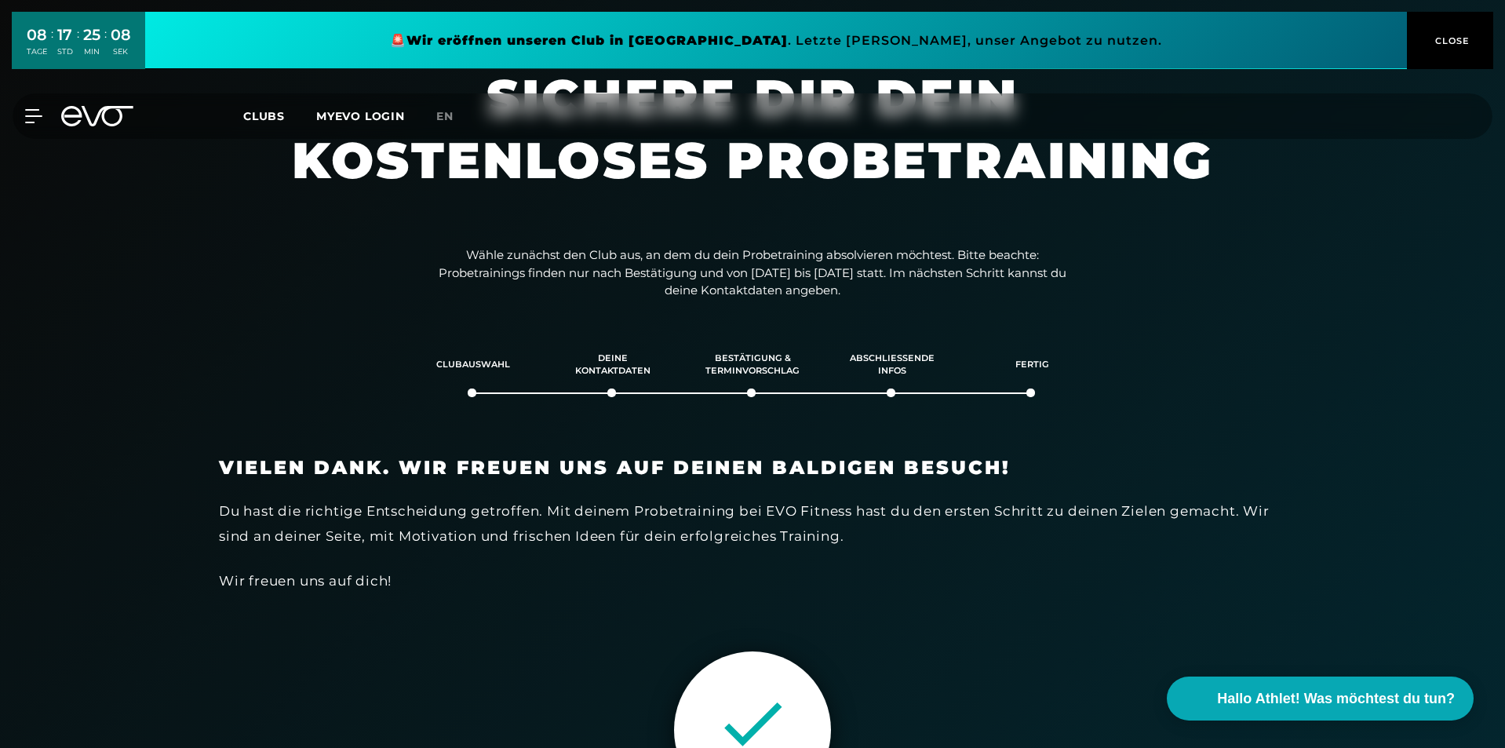
scroll to position [0, 0]
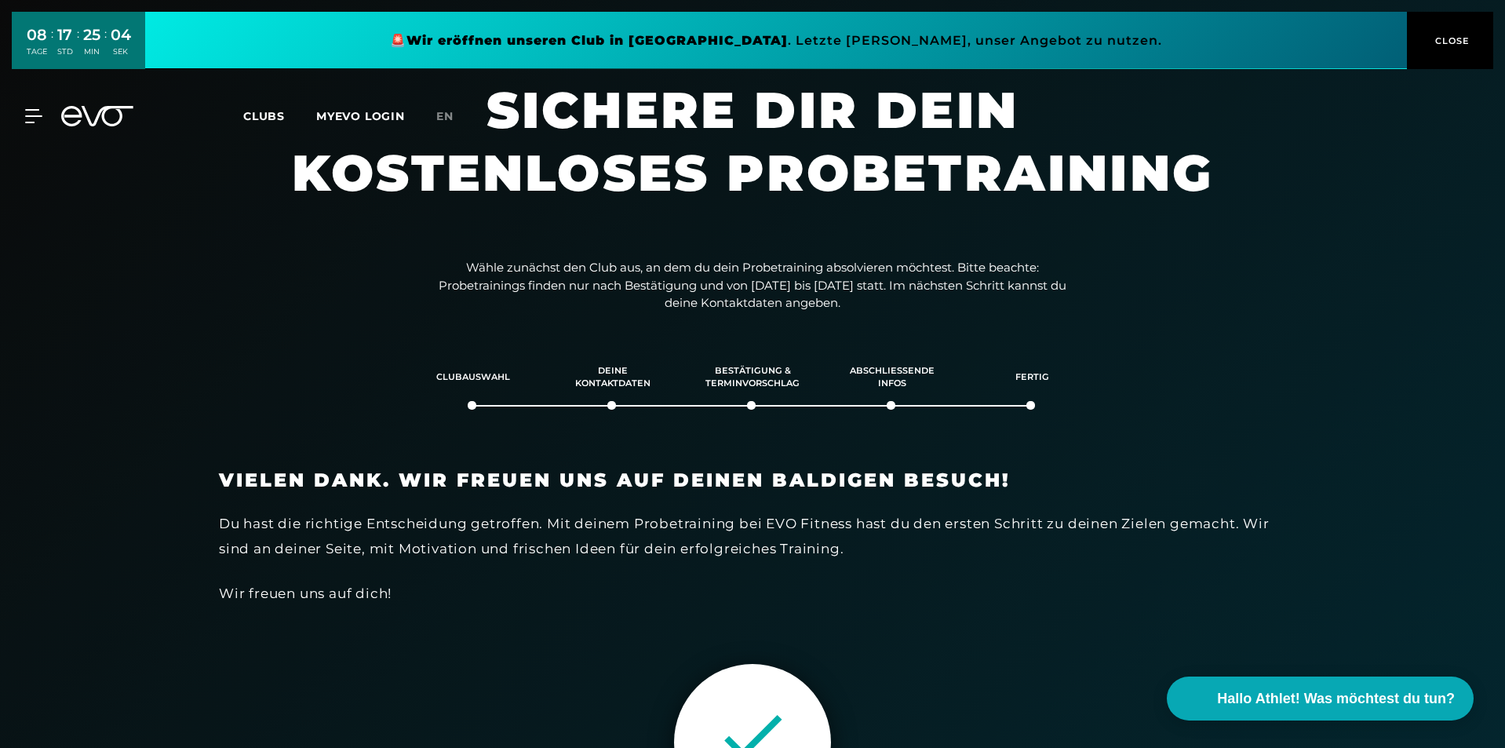
click at [1464, 36] on span "CLOSE" at bounding box center [1451, 41] width 38 height 14
